Goal: Task Accomplishment & Management: Complete application form

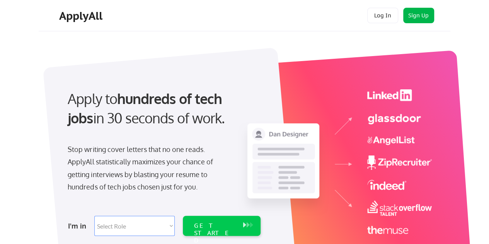
click at [424, 17] on button "Sign Up" at bounding box center [418, 15] width 31 height 15
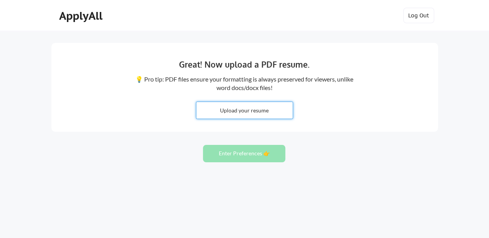
click at [241, 111] on input "file" at bounding box center [244, 110] width 96 height 17
type input "C:\fakepath\Tibor_Zahorecz_CV.pdf"
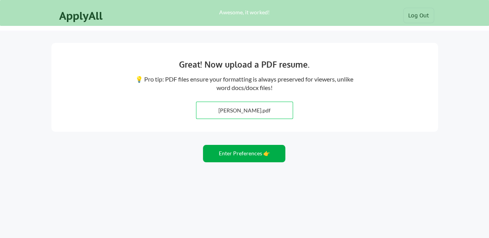
click at [250, 155] on button "Enter Preferences 👉" at bounding box center [244, 153] width 82 height 17
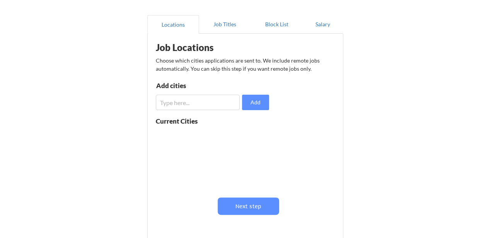
scroll to position [77, 0]
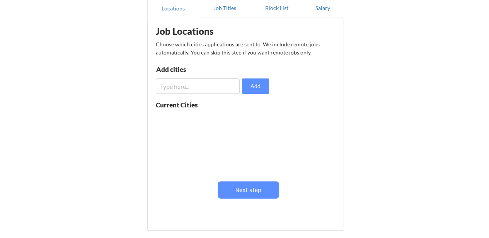
click at [191, 87] on input "input" at bounding box center [198, 85] width 84 height 15
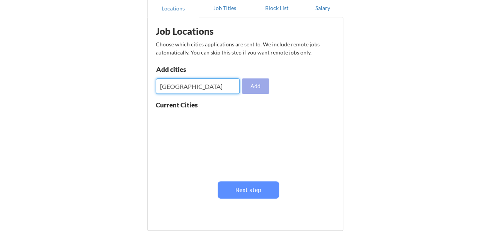
type input "[GEOGRAPHIC_DATA]"
click at [257, 84] on button "Add" at bounding box center [255, 85] width 27 height 15
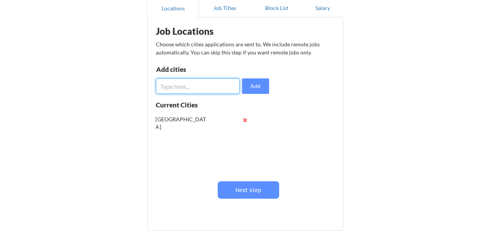
click at [196, 87] on input "input" at bounding box center [198, 85] width 84 height 15
type input "[GEOGRAPHIC_DATA]"
click at [262, 87] on button "Add" at bounding box center [255, 85] width 27 height 15
click at [196, 85] on input "input" at bounding box center [198, 85] width 84 height 15
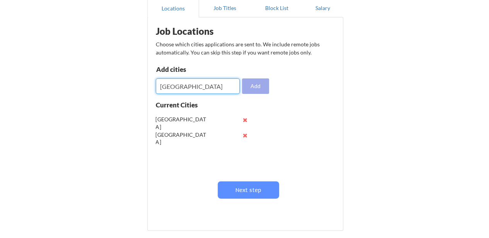
type input "[GEOGRAPHIC_DATA]"
click at [255, 89] on button "Add" at bounding box center [255, 85] width 27 height 15
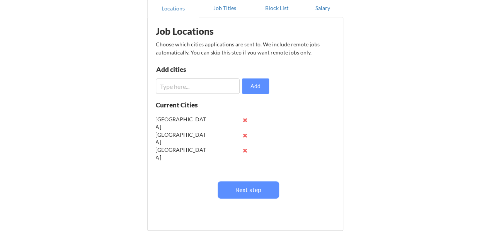
click at [175, 89] on input "input" at bounding box center [198, 85] width 84 height 15
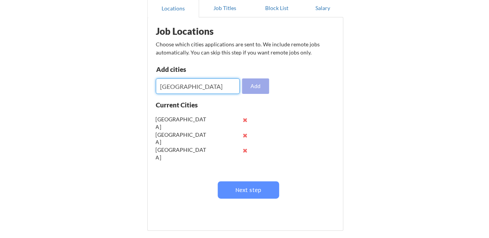
type input "[GEOGRAPHIC_DATA]"
click at [252, 85] on button "Add" at bounding box center [255, 85] width 27 height 15
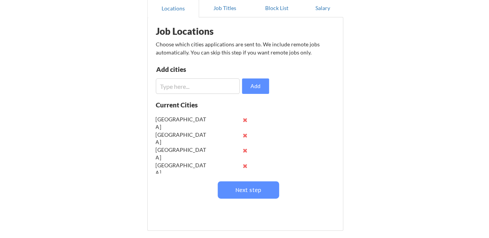
click at [202, 89] on input "input" at bounding box center [198, 85] width 84 height 15
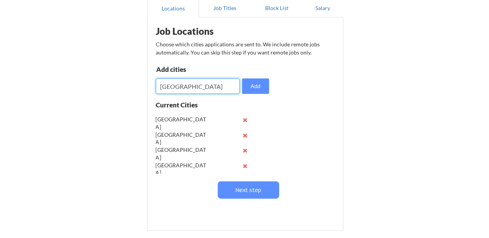
type input "[GEOGRAPHIC_DATA]"
click at [254, 85] on button "Add" at bounding box center [255, 85] width 27 height 15
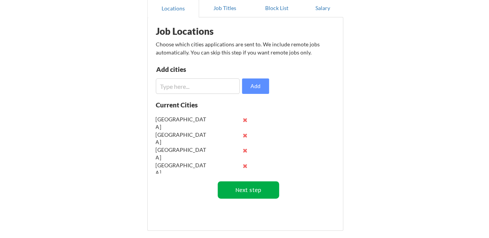
click at [257, 189] on button "Next step" at bounding box center [248, 189] width 61 height 17
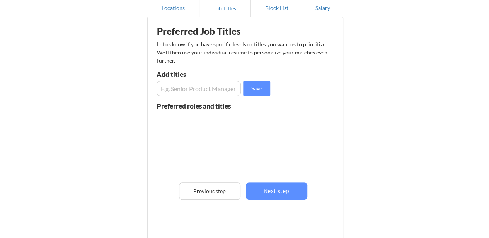
click at [186, 89] on input "input" at bounding box center [199, 88] width 85 height 15
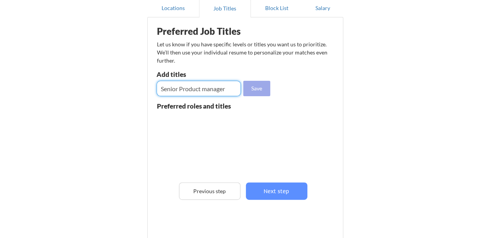
type input "Senior Product manager"
click at [255, 90] on button "Save" at bounding box center [256, 88] width 27 height 15
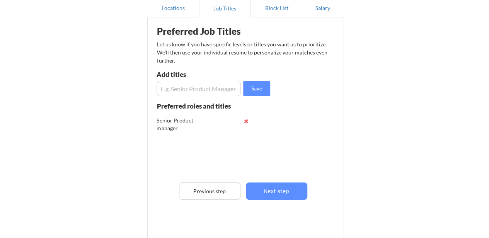
click at [197, 82] on input "input" at bounding box center [199, 88] width 85 height 15
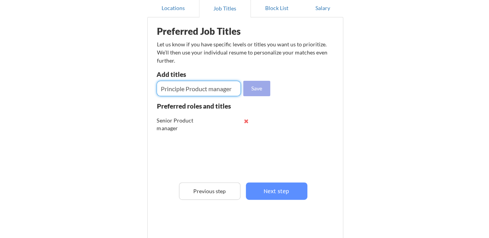
type input "Principle Product manager"
click at [254, 88] on button "Save" at bounding box center [256, 88] width 27 height 15
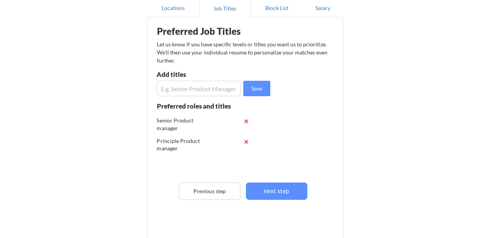
click at [284, 195] on button "Next step" at bounding box center [276, 190] width 61 height 17
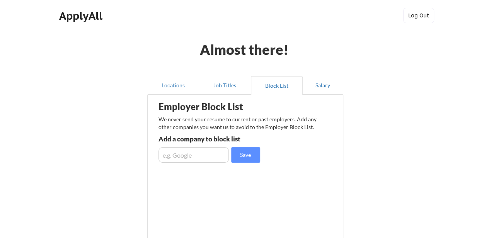
scroll to position [39, 0]
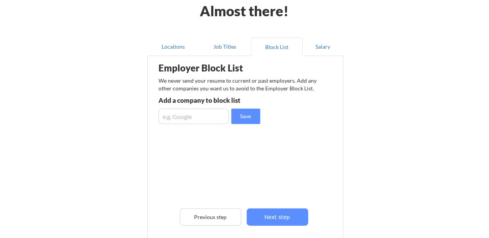
click at [192, 116] on input "input" at bounding box center [193, 116] width 70 height 15
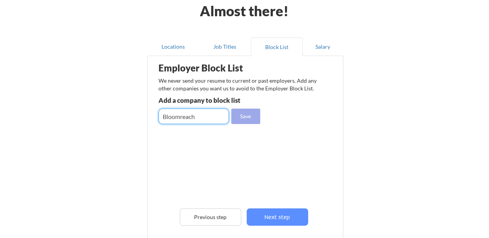
type input "Bloomreach"
click at [240, 115] on button "Save" at bounding box center [245, 116] width 29 height 15
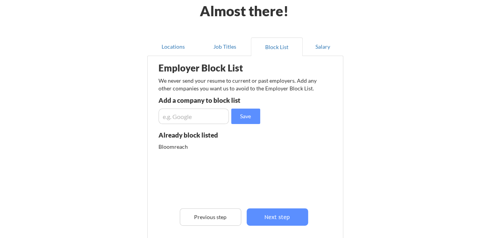
click at [167, 117] on input "input" at bounding box center [193, 116] width 70 height 15
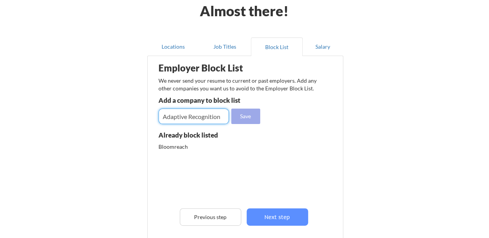
type input "Adaptive Recognition"
click at [242, 118] on button "Save" at bounding box center [245, 116] width 29 height 15
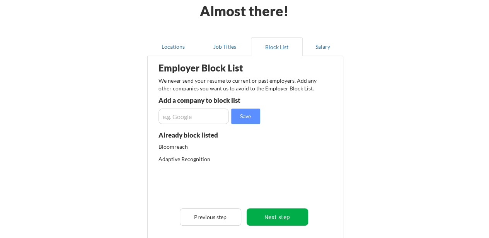
click at [283, 219] on button "Next step" at bounding box center [277, 216] width 61 height 17
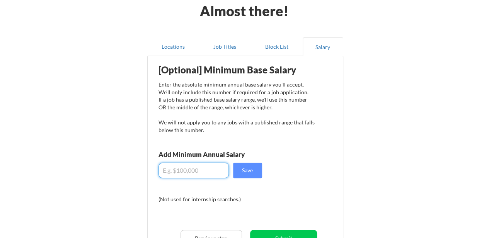
click at [194, 169] on input "input" at bounding box center [193, 170] width 70 height 15
click at [171, 172] on input "input" at bounding box center [193, 170] width 70 height 15
click at [181, 170] on input "input" at bounding box center [193, 170] width 70 height 15
type input "$."
type input "$70,000"
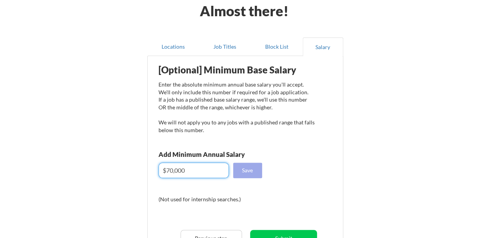
click at [256, 170] on button "Save" at bounding box center [247, 170] width 29 height 15
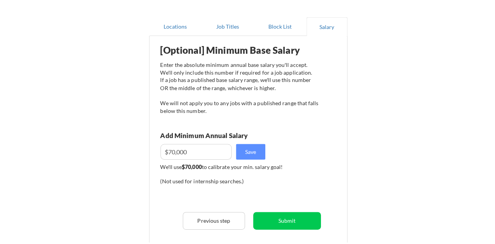
scroll to position [77, 0]
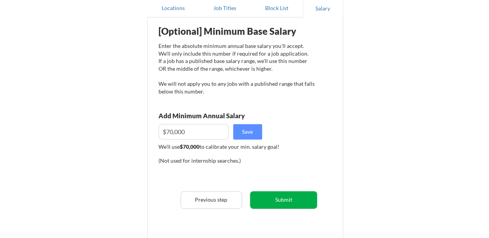
click at [285, 198] on button "Submit" at bounding box center [283, 199] width 67 height 17
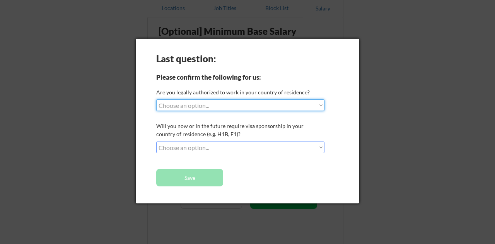
click at [275, 102] on select "Choose an option... Yes, I am a [DEMOGRAPHIC_DATA] Citizen Yes, I am a [DEMOGRA…" at bounding box center [240, 105] width 168 height 12
click at [262, 106] on select "Choose an option... Yes, I am a [DEMOGRAPHIC_DATA] Citizen Yes, I am a [DEMOGRA…" at bounding box center [240, 105] width 168 height 12
select select ""yes__i_am_a_[DEMOGRAPHIC_DATA]""
click at [156, 99] on select "Choose an option... Yes, I am a [DEMOGRAPHIC_DATA] Citizen Yes, I am a [DEMOGRA…" at bounding box center [240, 105] width 168 height 12
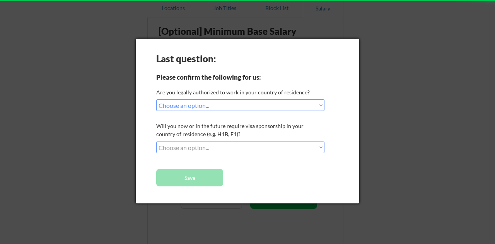
click at [249, 140] on div "Last question: Please confirm the following for us: Are you legally authorized …" at bounding box center [247, 121] width 223 height 165
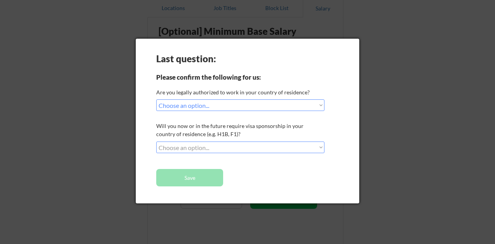
click at [249, 143] on select "Choose an option... No, I will not need sponsorship Yes, I will need sponsorship" at bounding box center [240, 147] width 168 height 12
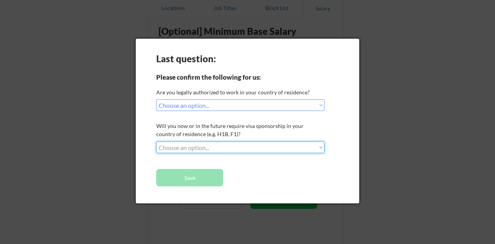
select select ""no__i_will_not_need_sponsorship""
click at [156, 141] on select "Choose an option... No, I will not need sponsorship Yes, I will need sponsorship" at bounding box center [240, 147] width 168 height 12
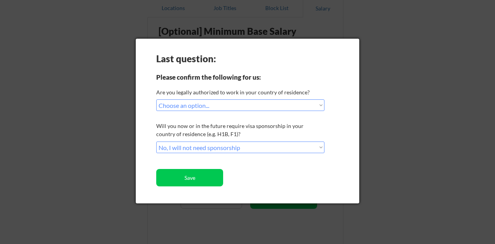
click at [219, 179] on button "Save" at bounding box center [189, 177] width 67 height 17
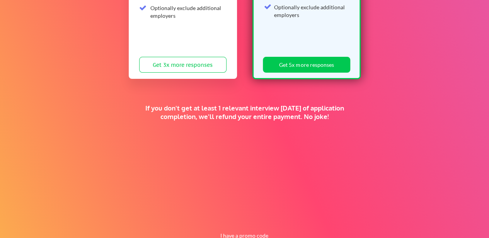
scroll to position [39, 0]
